Goal: Transaction & Acquisition: Purchase product/service

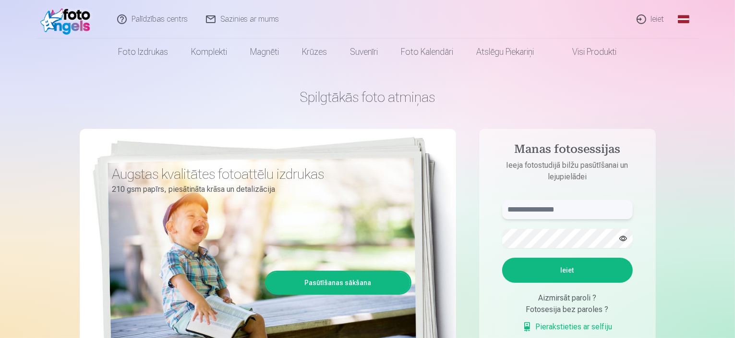
click at [526, 209] on input "text" at bounding box center [567, 209] width 131 height 19
type input "**********"
click at [502, 257] on button "Ieiet" at bounding box center [567, 269] width 131 height 25
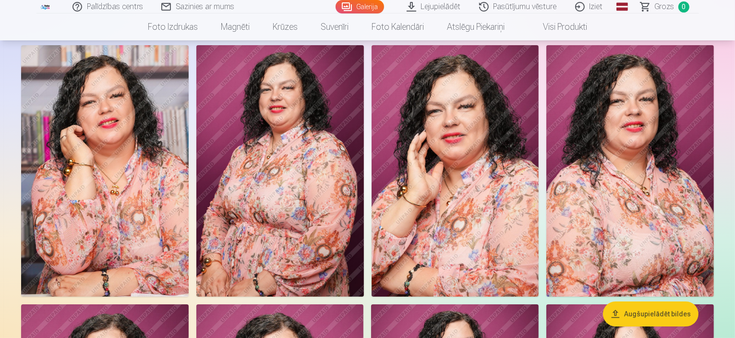
scroll to position [115, 0]
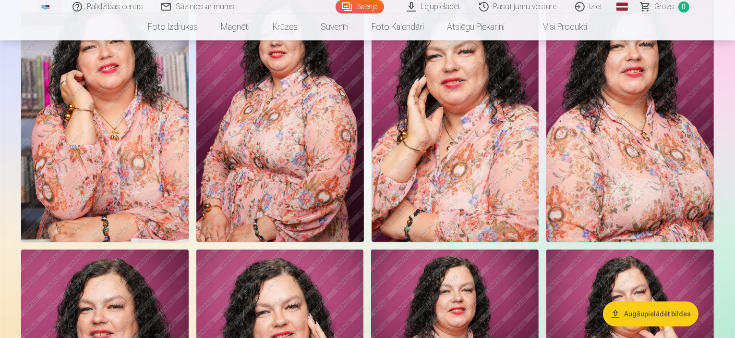
click at [134, 242] on img at bounding box center [105, 115] width 168 height 251
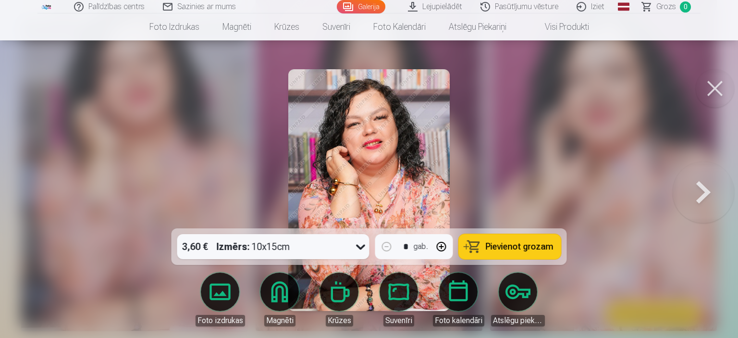
click at [370, 137] on img at bounding box center [368, 190] width 161 height 242
click at [720, 93] on button at bounding box center [714, 88] width 38 height 38
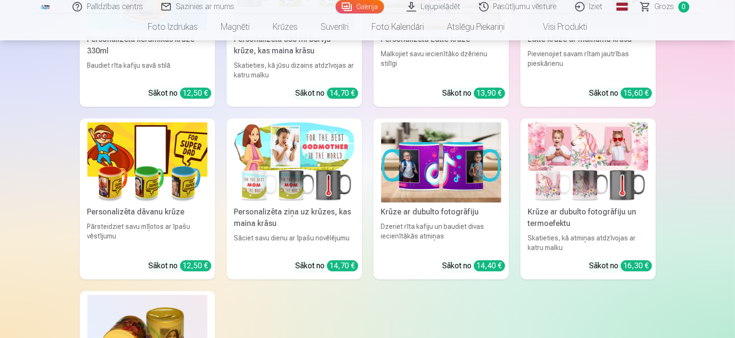
scroll to position [2391, 0]
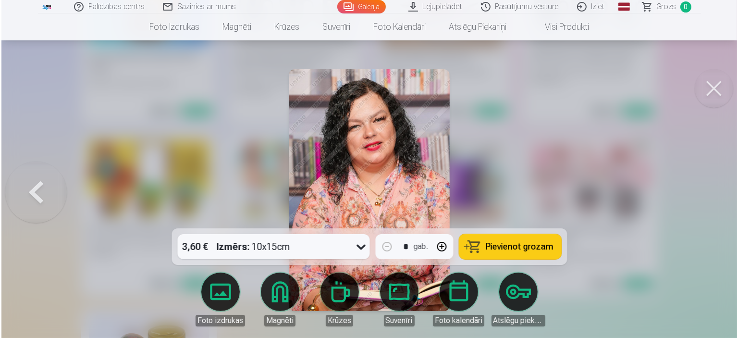
scroll to position [2397, 0]
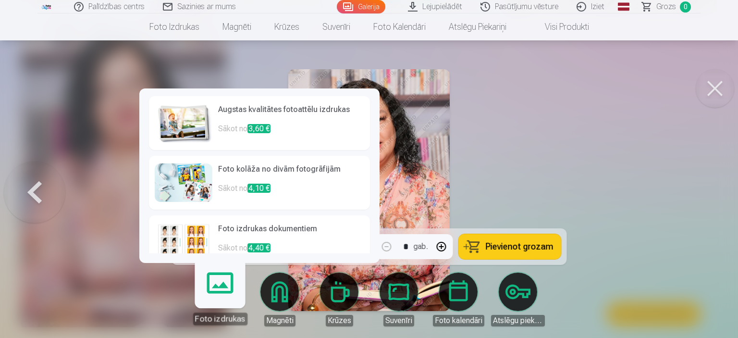
click at [216, 122] on link "Augstas kvalitātes fotoattēlu izdrukas Sākot no 3,60 €" at bounding box center [259, 123] width 221 height 54
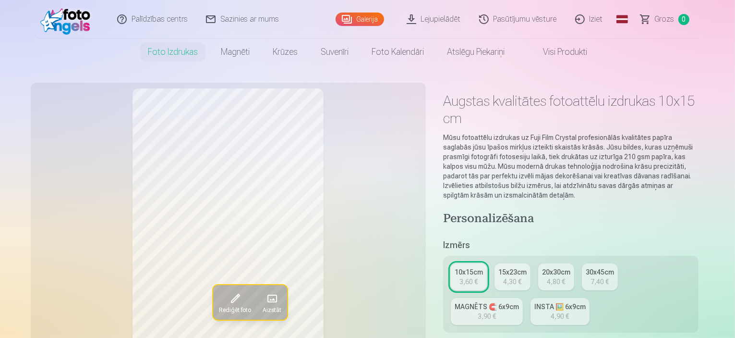
click at [601, 267] on div "30x45cm" at bounding box center [600, 272] width 28 height 10
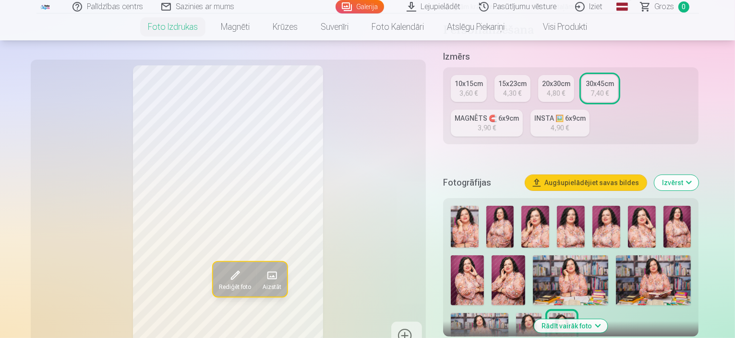
scroll to position [209, 0]
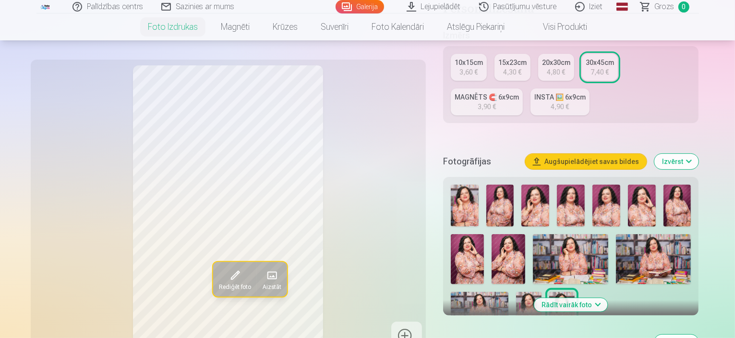
click at [466, 184] on img at bounding box center [465, 205] width 28 height 42
click at [513, 184] on img at bounding box center [500, 205] width 28 height 42
click at [530, 184] on img at bounding box center [536, 205] width 28 height 42
click at [578, 184] on img at bounding box center [571, 205] width 28 height 42
click at [609, 184] on img at bounding box center [607, 205] width 28 height 42
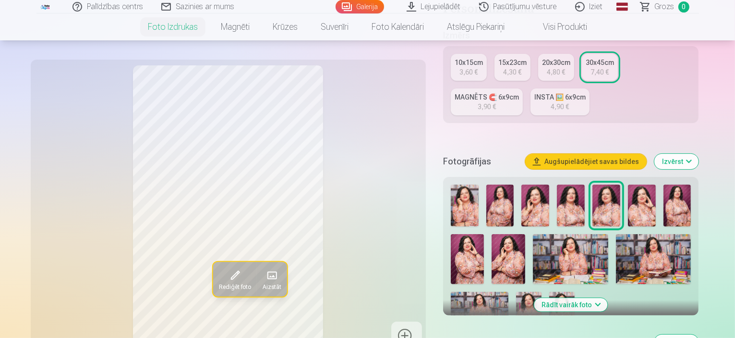
click at [644, 184] on img at bounding box center [642, 205] width 28 height 42
click at [679, 184] on img at bounding box center [678, 205] width 28 height 42
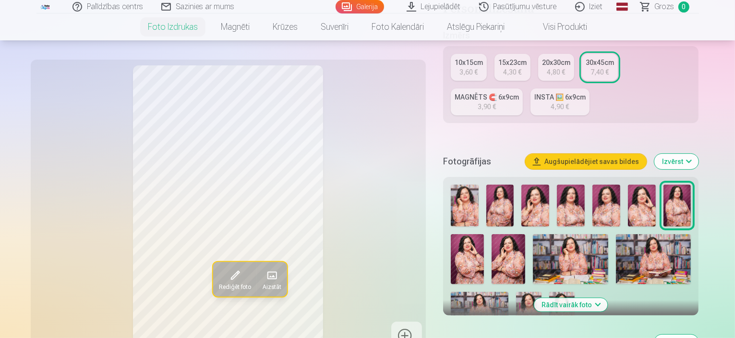
click at [485, 234] on img at bounding box center [468, 259] width 34 height 50
click at [533, 234] on img at bounding box center [570, 259] width 75 height 50
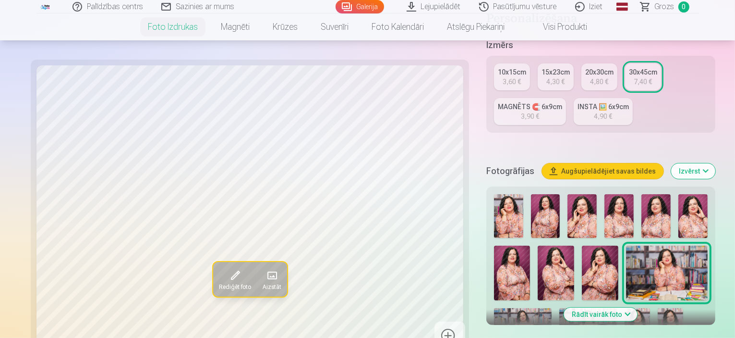
click at [552, 308] on img at bounding box center [523, 327] width 58 height 38
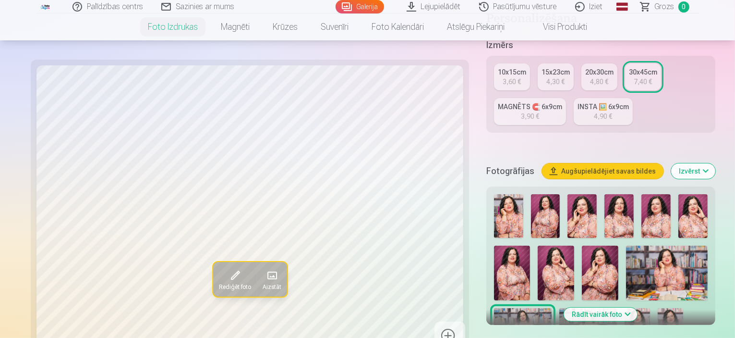
click at [658, 308] on img at bounding box center [670, 327] width 25 height 38
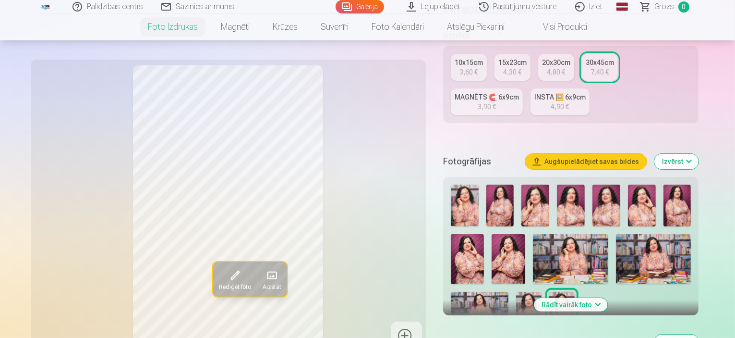
drag, startPoint x: 735, startPoint y: 47, endPoint x: 737, endPoint y: 67, distance: 20.3
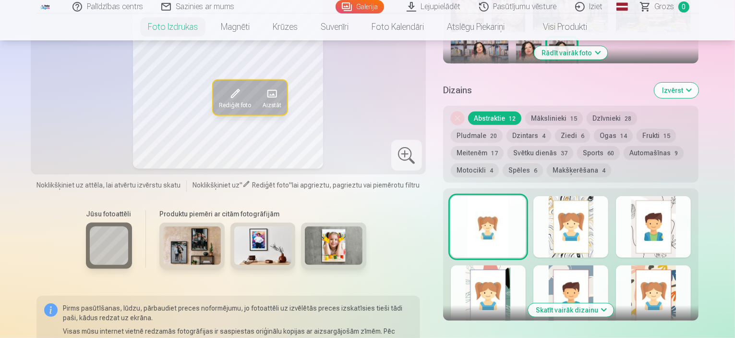
scroll to position [411, 0]
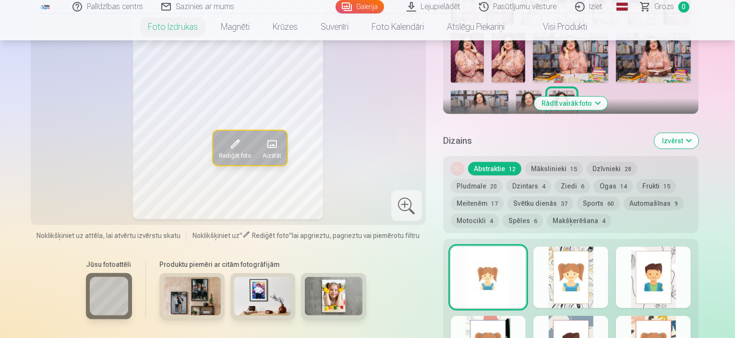
click at [555, 179] on button "Ziedi 6" at bounding box center [572, 185] width 35 height 13
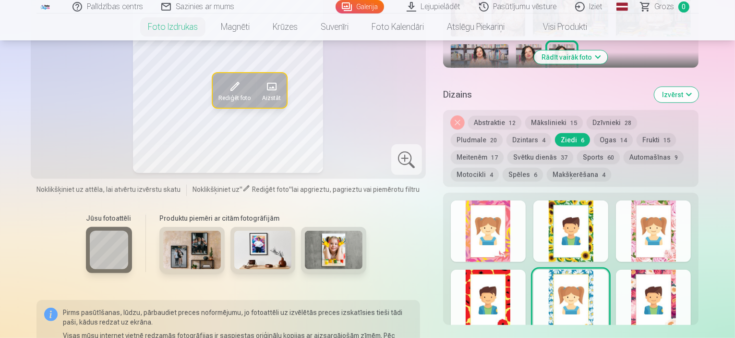
scroll to position [449, 0]
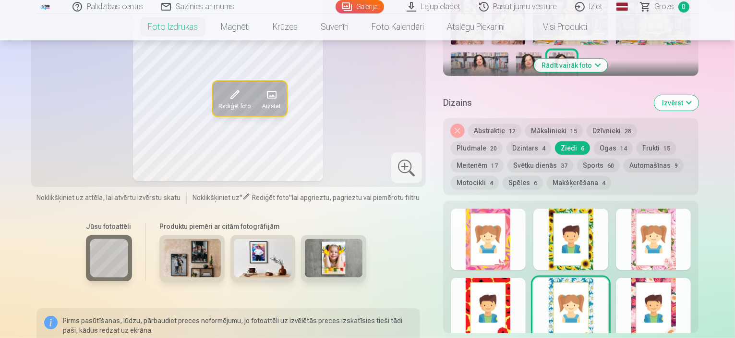
click at [610, 124] on button "Dzīvnieki 28" at bounding box center [612, 130] width 50 height 13
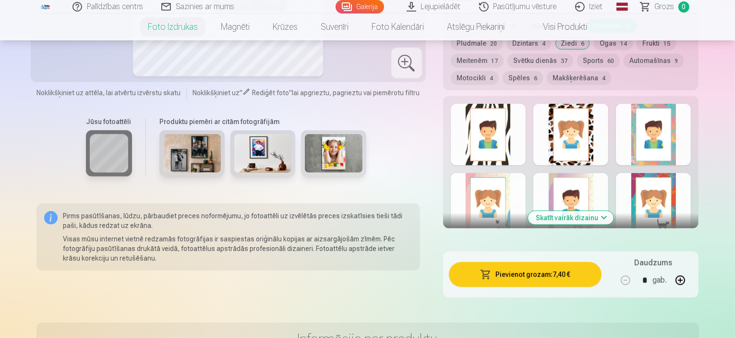
scroll to position [511, 0]
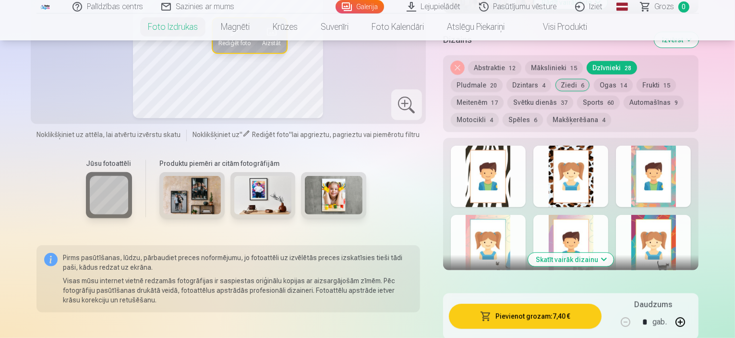
click at [594, 253] on button "Skatīt vairāk dizainu" at bounding box center [570, 259] width 85 height 13
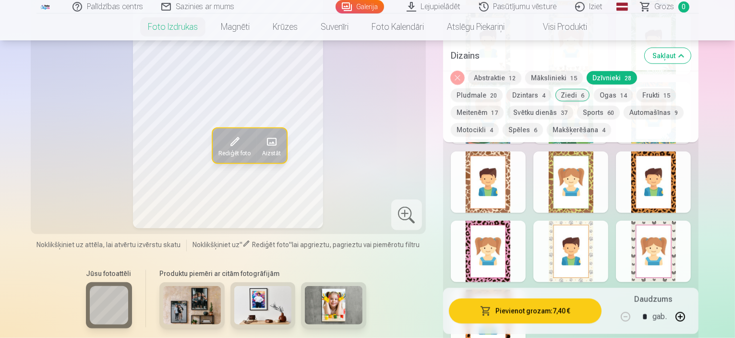
scroll to position [980, 0]
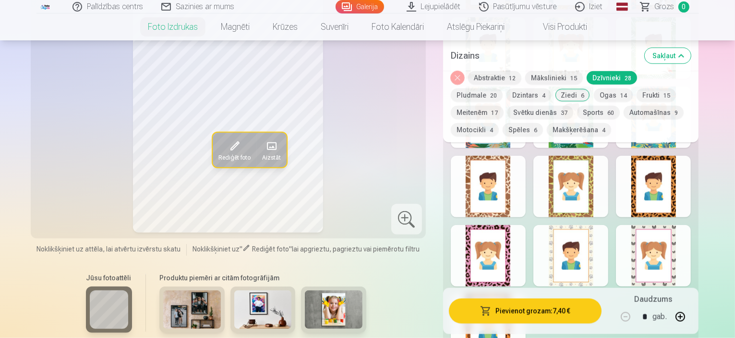
click at [517, 228] on div at bounding box center [488, 255] width 75 height 61
click at [594, 93] on button "Ogas 14" at bounding box center [613, 94] width 39 height 13
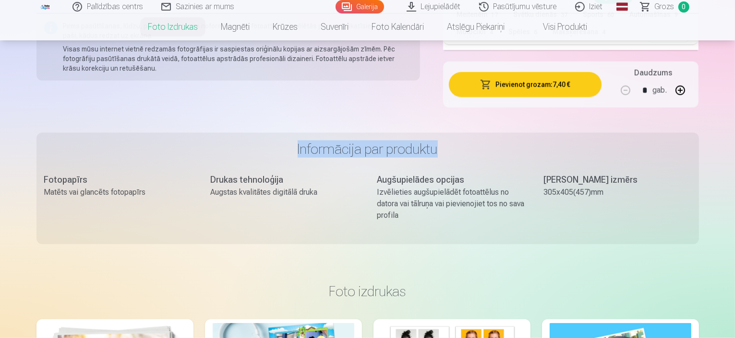
drag, startPoint x: 734, startPoint y: 101, endPoint x: 734, endPoint y: 83, distance: 18.3
click at [692, 140] on h3 "Informācija par produktu" at bounding box center [367, 148] width 647 height 17
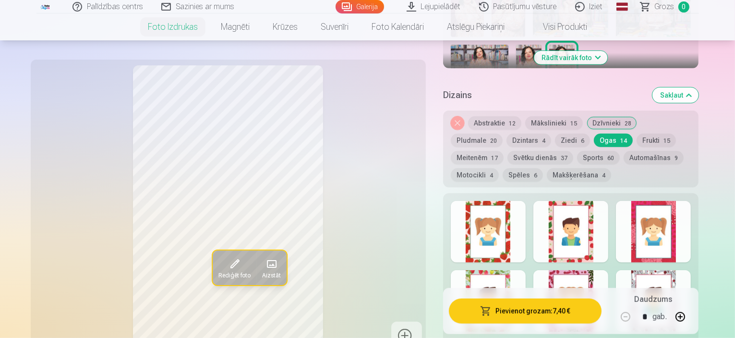
scroll to position [421, 0]
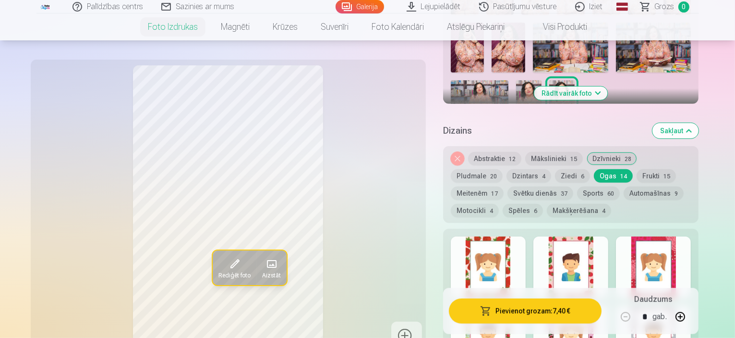
click at [492, 247] on div at bounding box center [488, 266] width 75 height 61
drag, startPoint x: 737, startPoint y: 64, endPoint x: 420, endPoint y: 164, distance: 332.8
click at [420, 164] on div "Rediģēt foto Aizstāt" at bounding box center [228, 207] width 384 height 285
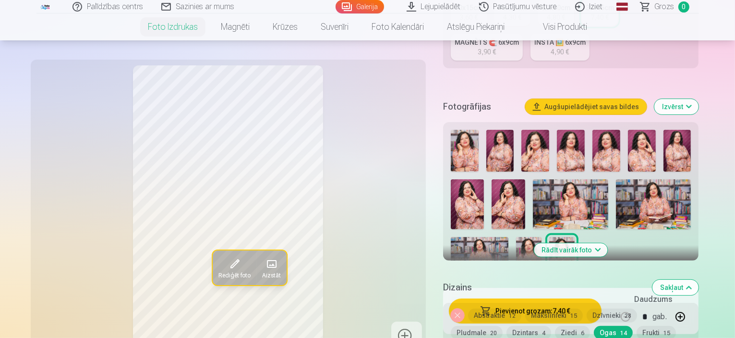
scroll to position [286, 0]
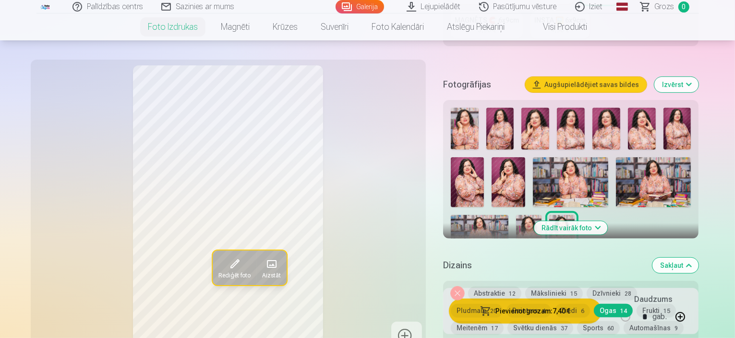
click at [548, 315] on div "Noņemiet dizainu Abstraktie 12 Mākslinieki 15 Dzīvnieki 28 Pludmale 20 Dzintars…" at bounding box center [571, 318] width 256 height 77
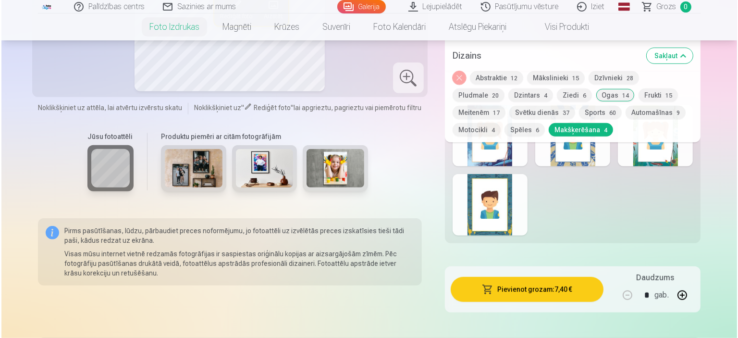
scroll to position [605, 0]
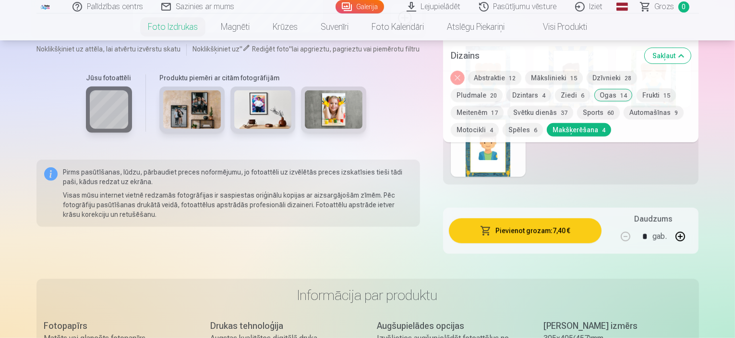
click at [537, 218] on button "Pievienot grozam : 7,40 €" at bounding box center [525, 230] width 153 height 25
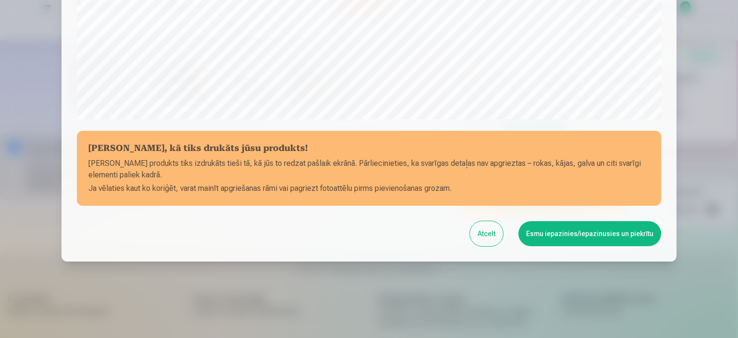
scroll to position [353, 0]
drag, startPoint x: 737, startPoint y: 211, endPoint x: 726, endPoint y: 238, distance: 29.1
click at [726, 238] on div at bounding box center [369, 169] width 738 height 338
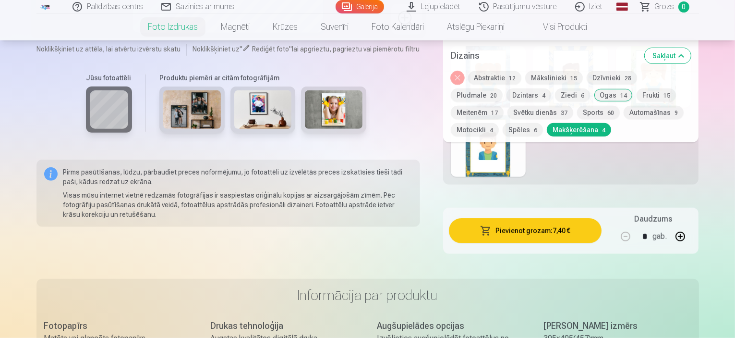
click at [681, 225] on div "* gab." at bounding box center [653, 236] width 78 height 23
click at [674, 225] on div "* gab." at bounding box center [653, 236] width 78 height 23
click at [532, 218] on button "Pievienot grozam : 7,40 €" at bounding box center [525, 230] width 153 height 25
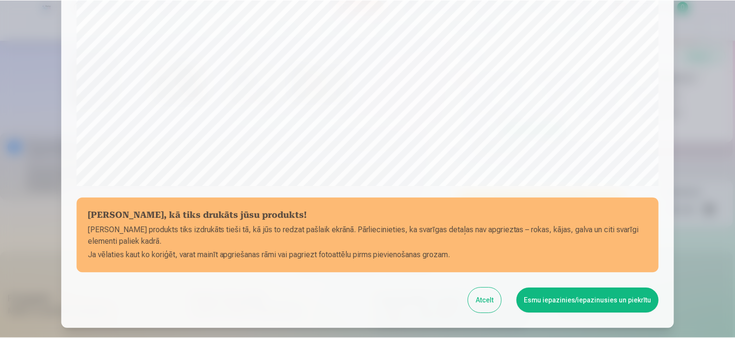
scroll to position [309, 0]
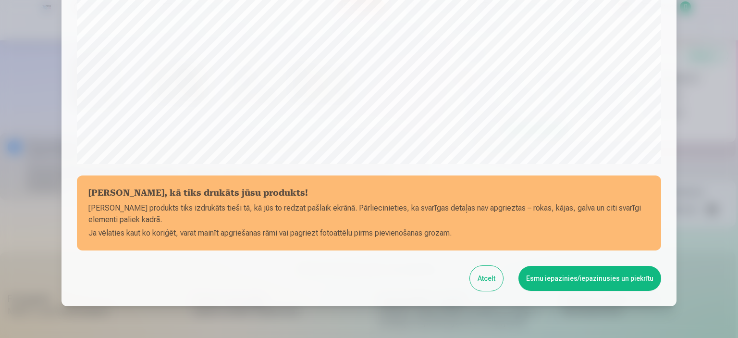
click at [574, 280] on button "Esmu iepazinies/iepazinusies un piekrītu" at bounding box center [589, 278] width 143 height 25
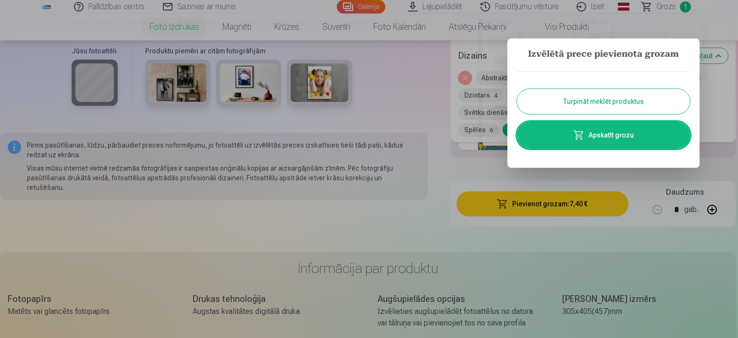
click at [563, 101] on button "Turpināt meklēt produktus" at bounding box center [603, 101] width 173 height 25
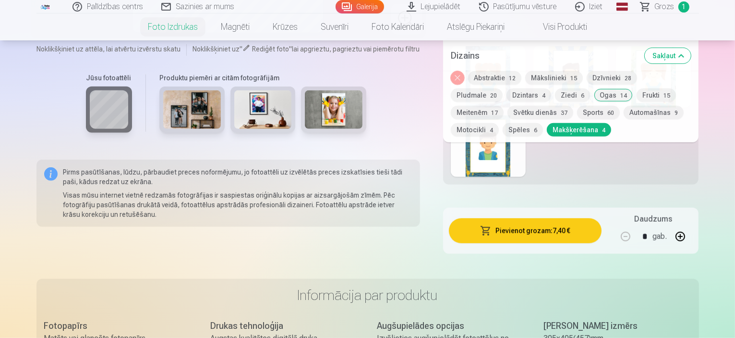
drag, startPoint x: 736, startPoint y: 79, endPoint x: 415, endPoint y: 86, distance: 320.4
click at [415, 86] on div "Jūsu fotoattēli Produktu piemēri ar citām fotogrāfijām" at bounding box center [228, 107] width 384 height 81
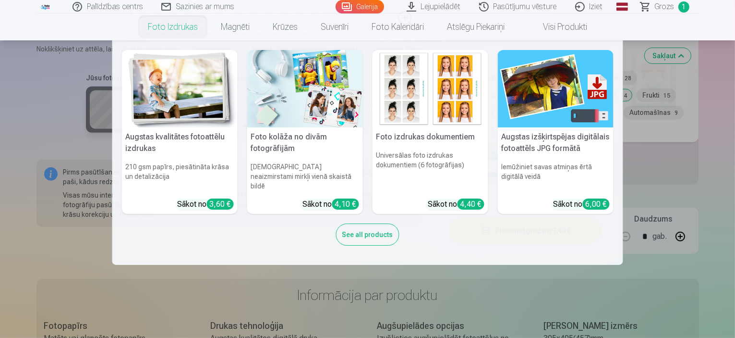
click at [182, 92] on img at bounding box center [180, 88] width 116 height 77
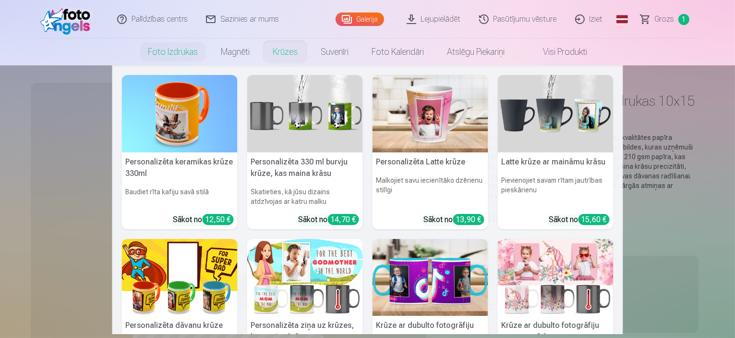
click at [284, 51] on link "Krūzes" at bounding box center [285, 51] width 48 height 27
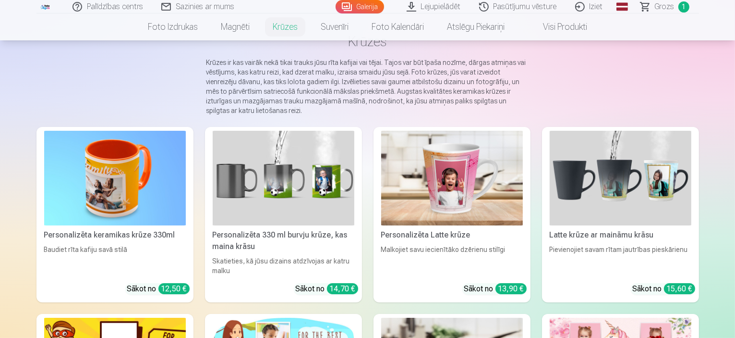
scroll to position [72, 0]
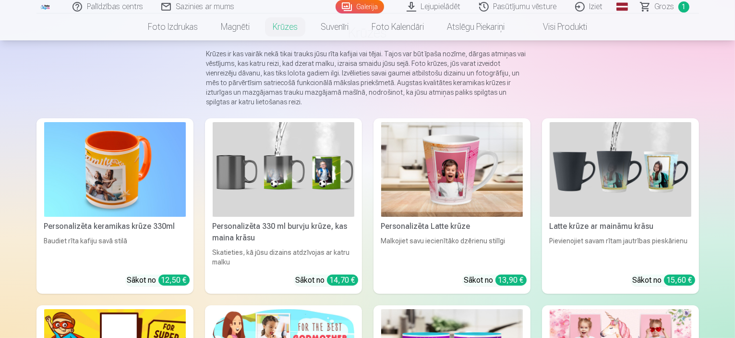
click at [280, 175] on img at bounding box center [284, 169] width 142 height 95
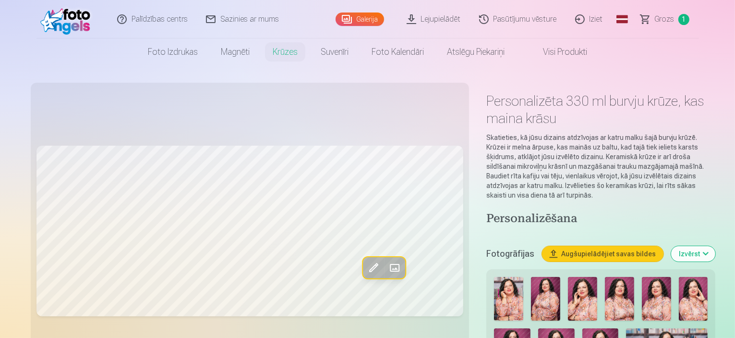
drag, startPoint x: 735, startPoint y: 27, endPoint x: 467, endPoint y: 70, distance: 271.8
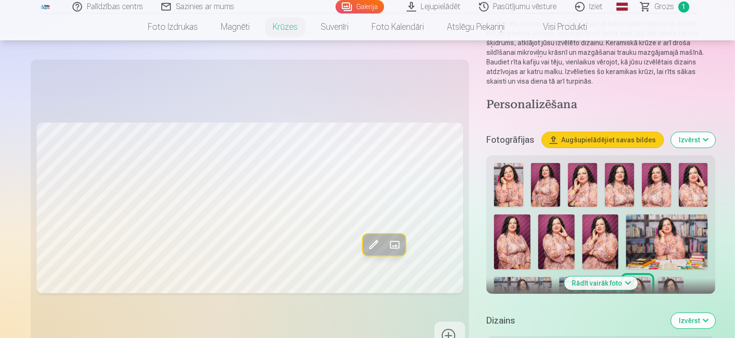
scroll to position [150, 0]
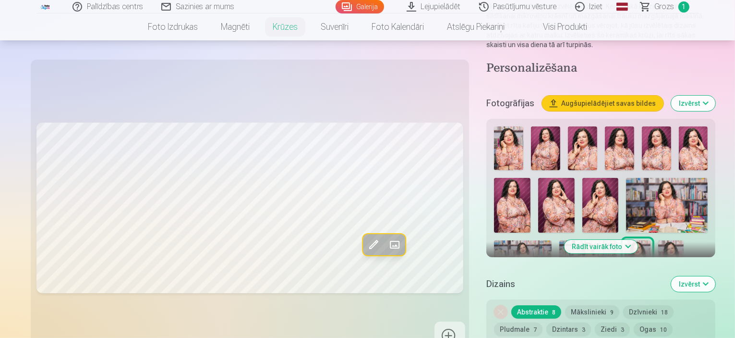
click at [552, 240] on img at bounding box center [523, 259] width 58 height 38
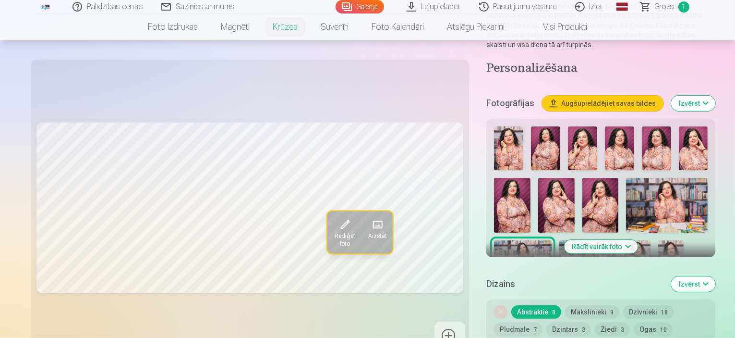
click at [634, 322] on button "Ogas 10" at bounding box center [653, 328] width 39 height 13
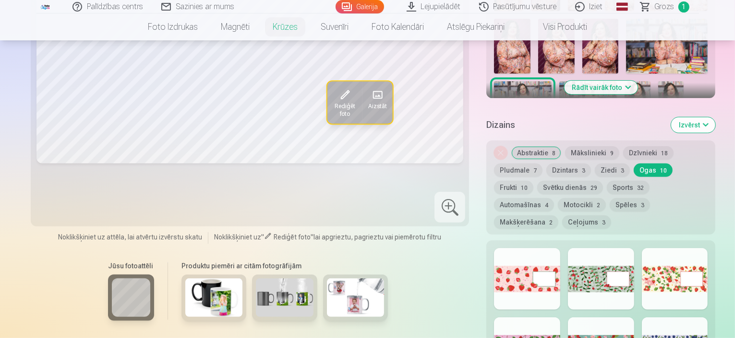
scroll to position [325, 0]
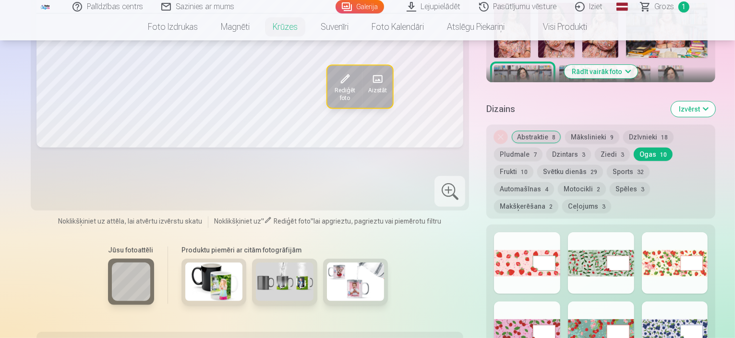
click at [494, 232] on div at bounding box center [527, 262] width 66 height 61
click at [576, 232] on div at bounding box center [601, 262] width 66 height 61
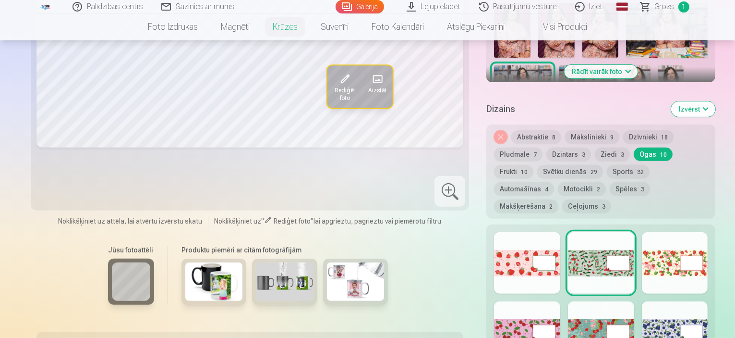
click at [666, 232] on div at bounding box center [675, 262] width 66 height 61
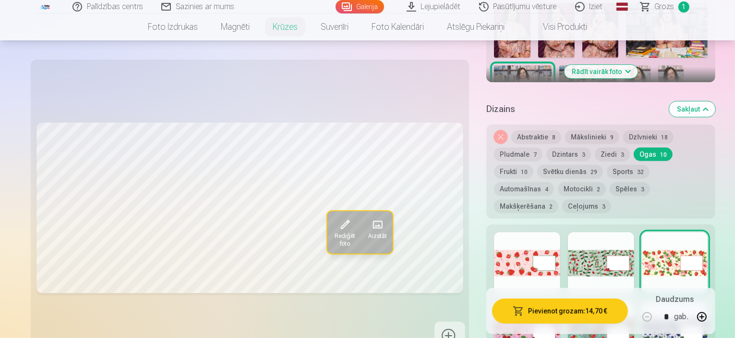
drag, startPoint x: 736, startPoint y: 55, endPoint x: 342, endPoint y: 76, distance: 393.9
click at [342, 76] on div "Rediģēt foto Aizstāt" at bounding box center [249, 207] width 427 height 285
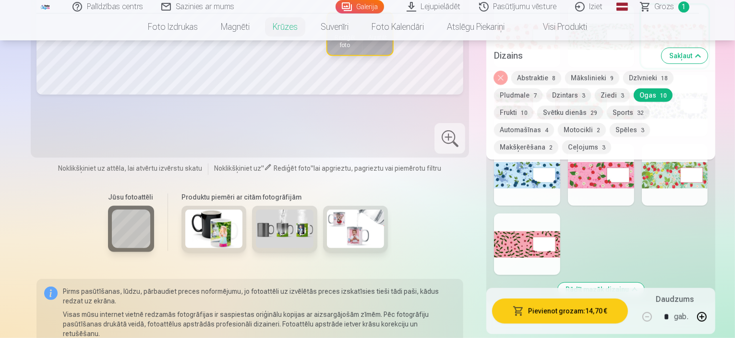
scroll to position [499, 0]
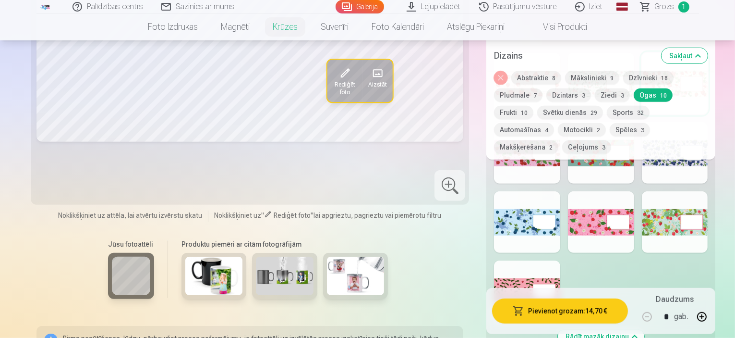
click at [671, 193] on div at bounding box center [675, 221] width 66 height 61
drag, startPoint x: 737, startPoint y: 72, endPoint x: 449, endPoint y: 167, distance: 303.9
click at [449, 167] on div "Rediģēt foto Aizstāt Noklikšķiniet uz attēla, lai atvērtu izvērstu skatu Noklik…" at bounding box center [367, 9] width 663 height 839
drag, startPoint x: 737, startPoint y: 59, endPoint x: 439, endPoint y: 134, distance: 306.6
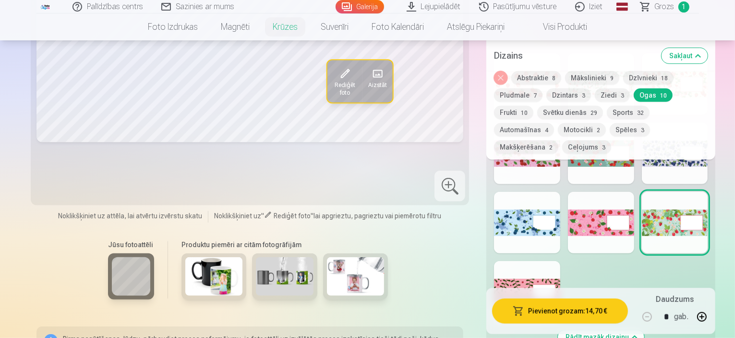
click at [439, 134] on div "Rediģēt foto Aizstāt Noklikšķiniet uz attēla, lai atvērtu izvērstu skatu Noklik…" at bounding box center [367, 9] width 663 height 839
drag, startPoint x: 736, startPoint y: 64, endPoint x: 447, endPoint y: 137, distance: 298.1
click at [447, 137] on div "Rediģēt foto Aizstāt Noklikšķiniet uz attēla, lai atvērtu izvērstu skatu Noklik…" at bounding box center [367, 9] width 663 height 839
drag, startPoint x: 737, startPoint y: 62, endPoint x: 434, endPoint y: 154, distance: 316.6
click at [434, 154] on div "Rediģēt foto Aizstāt Noklikšķiniet uz attēla, lai atvērtu izvērstu skatu Noklik…" at bounding box center [367, 9] width 663 height 839
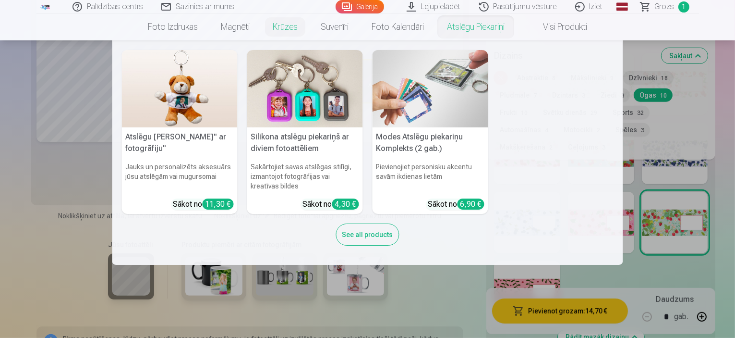
click at [363, 236] on div "See all products" at bounding box center [367, 234] width 63 height 22
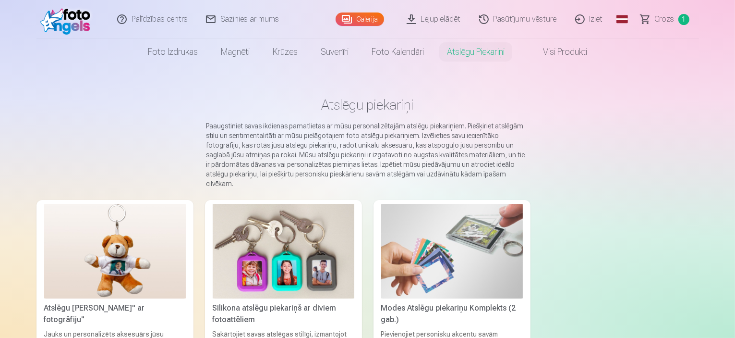
click at [365, 17] on link "Galerija" at bounding box center [360, 18] width 49 height 13
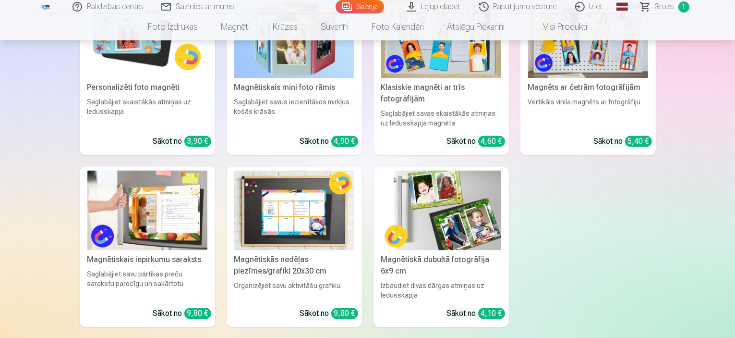
scroll to position [2215, 0]
